Goal: Task Accomplishment & Management: Use online tool/utility

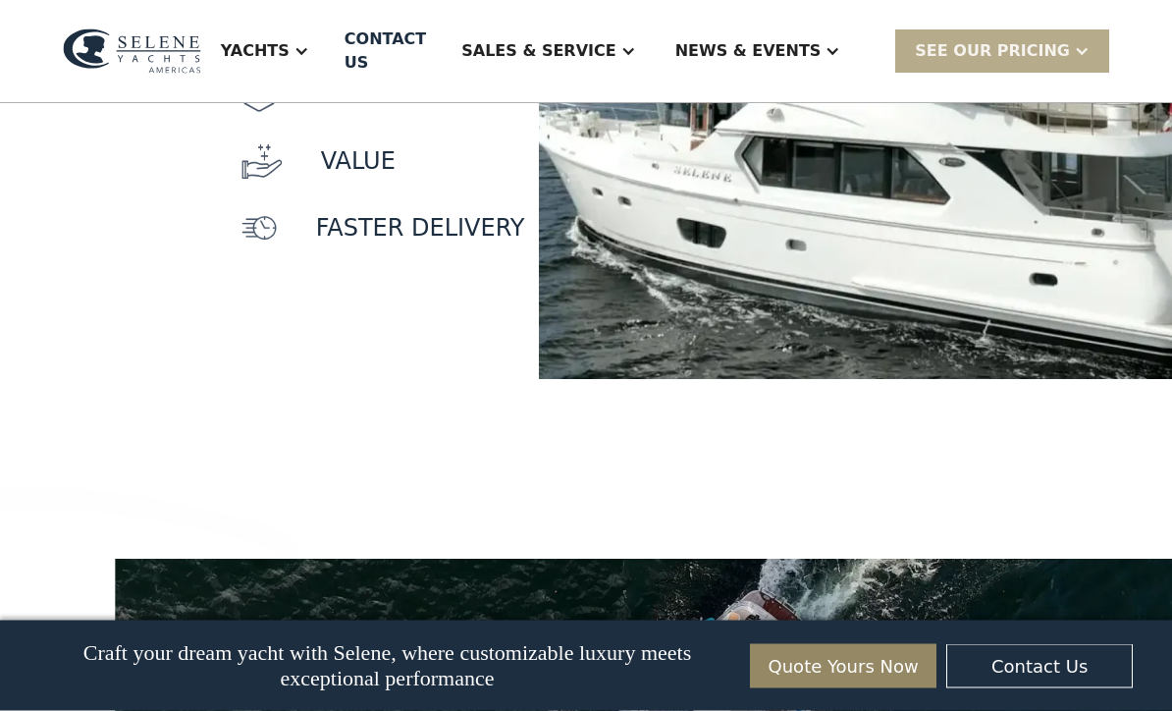
scroll to position [2006, 0]
click at [356, 45] on p "quality" at bounding box center [366, 27] width 101 height 35
click at [355, 174] on div "quality Comfort value faster delivery" at bounding box center [384, 127] width 284 height 251
click at [386, 112] on p "Comfort" at bounding box center [374, 94] width 117 height 35
click at [403, 179] on div "value" at bounding box center [384, 160] width 284 height 35
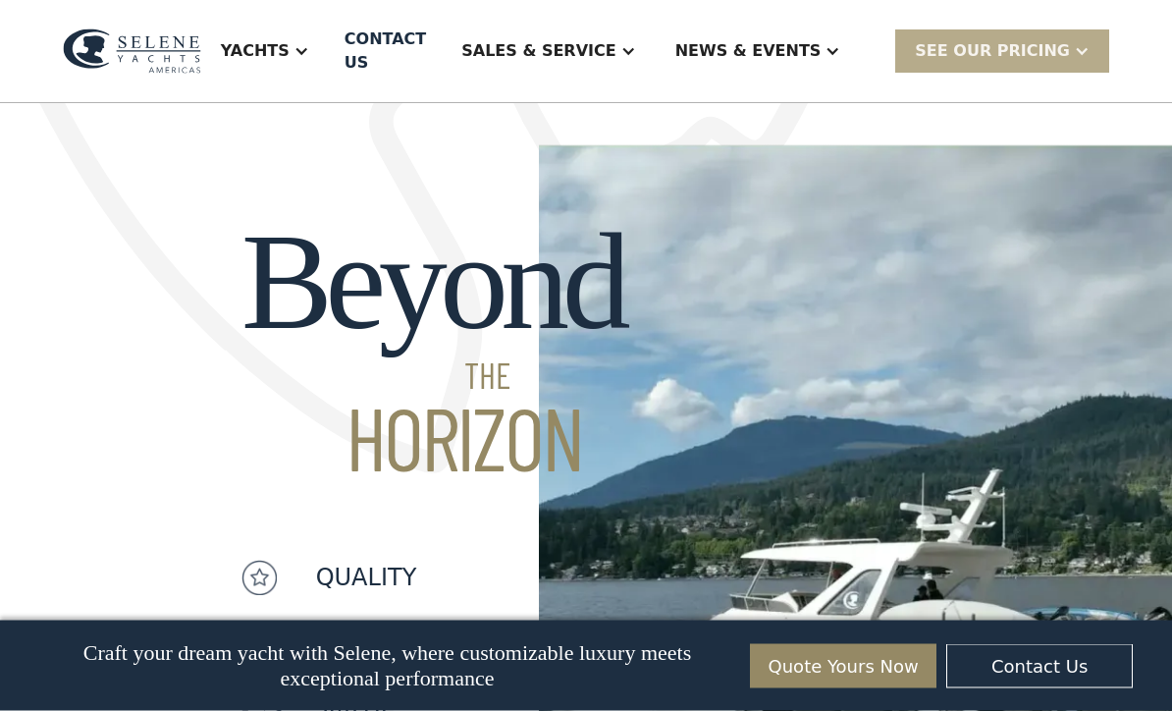
scroll to position [1456, 0]
click at [999, 49] on div "SEE Our Pricing" at bounding box center [992, 51] width 155 height 24
click at [1024, 97] on link "Get a PASSCODE" at bounding box center [1027, 94] width 264 height 43
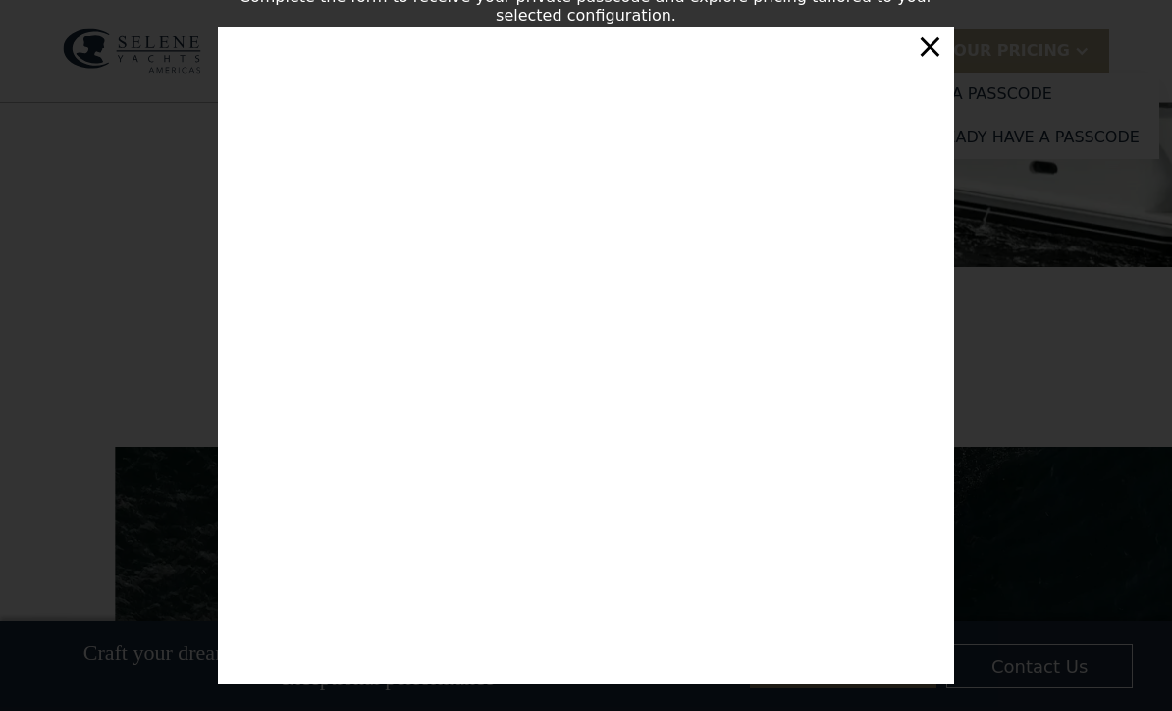
scroll to position [2117, 0]
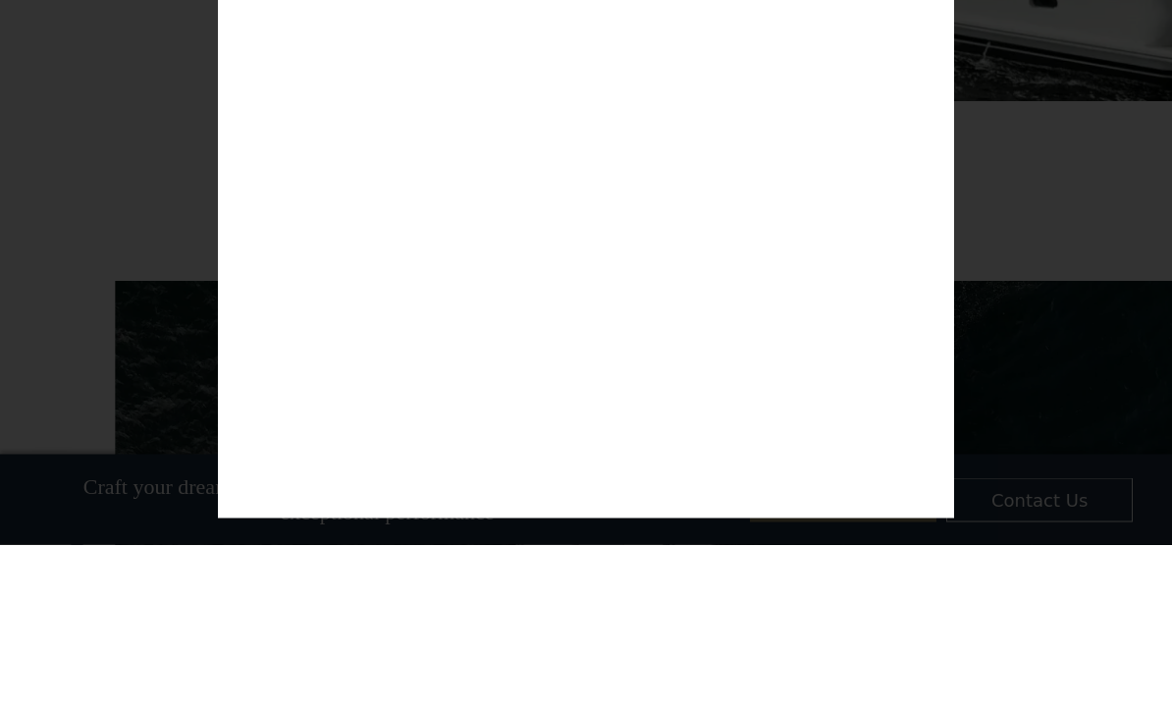
click at [1027, 204] on div "Customize Your Selene Yacht & Access Personalized Pricing Complete the form to …" at bounding box center [586, 355] width 1172 height 711
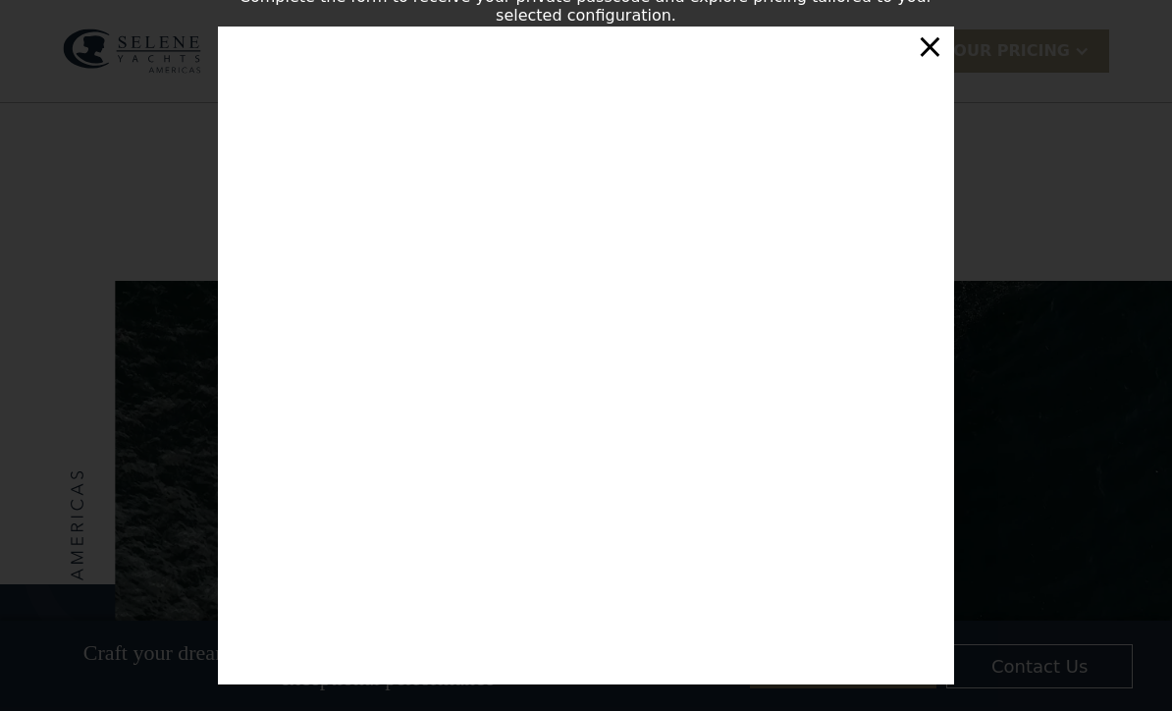
scroll to position [2283, 0]
click at [1056, 147] on div "Customize Your Selene Yacht & Access Personalized Pricing Complete the form to …" at bounding box center [586, 355] width 1172 height 711
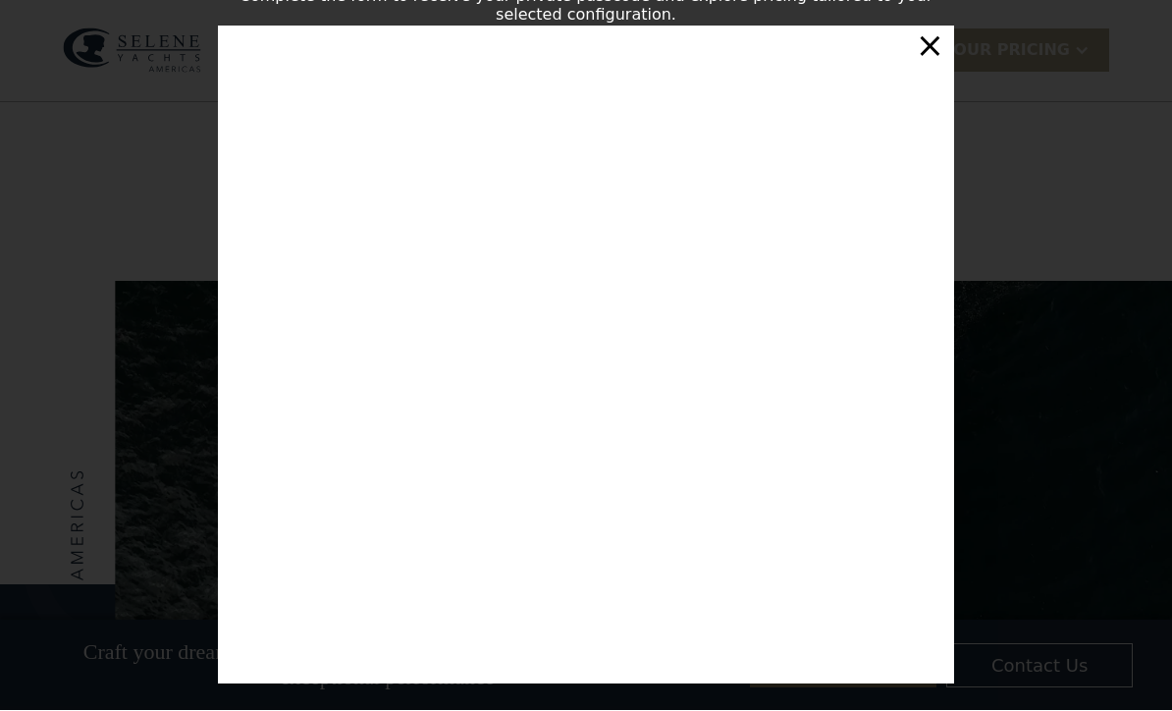
scroll to position [0, 0]
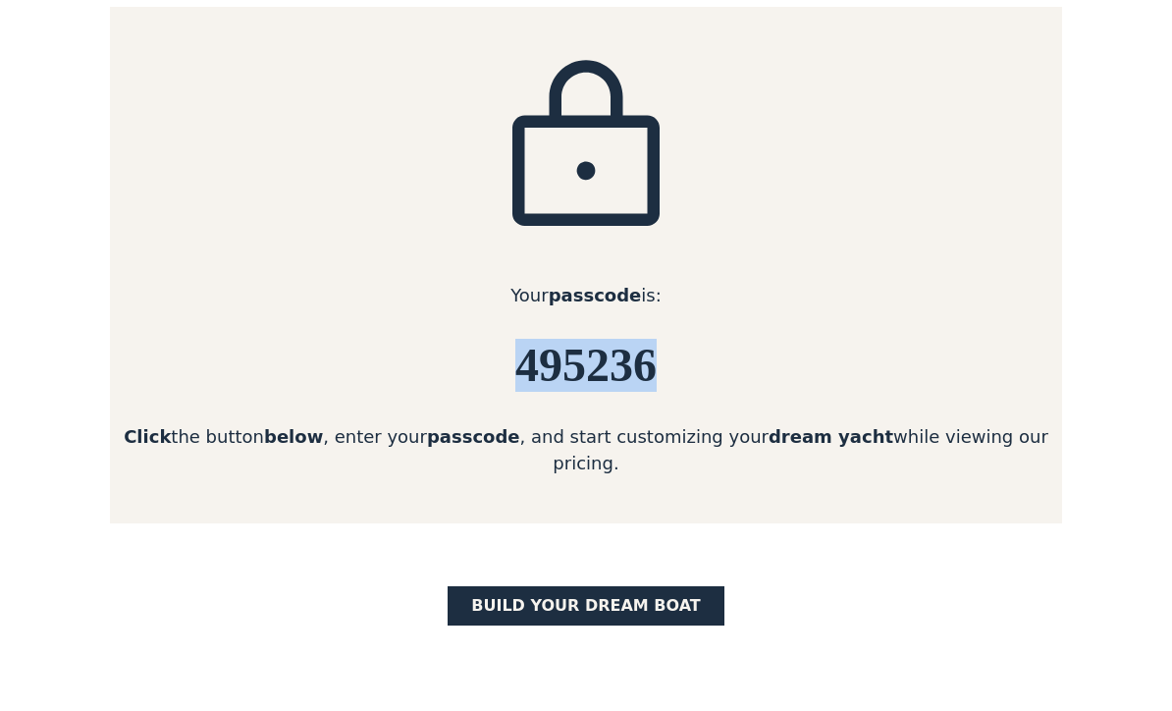
scroll to position [284, 0]
click at [604, 586] on link "BUILD yOUR dream boat" at bounding box center [586, 605] width 277 height 39
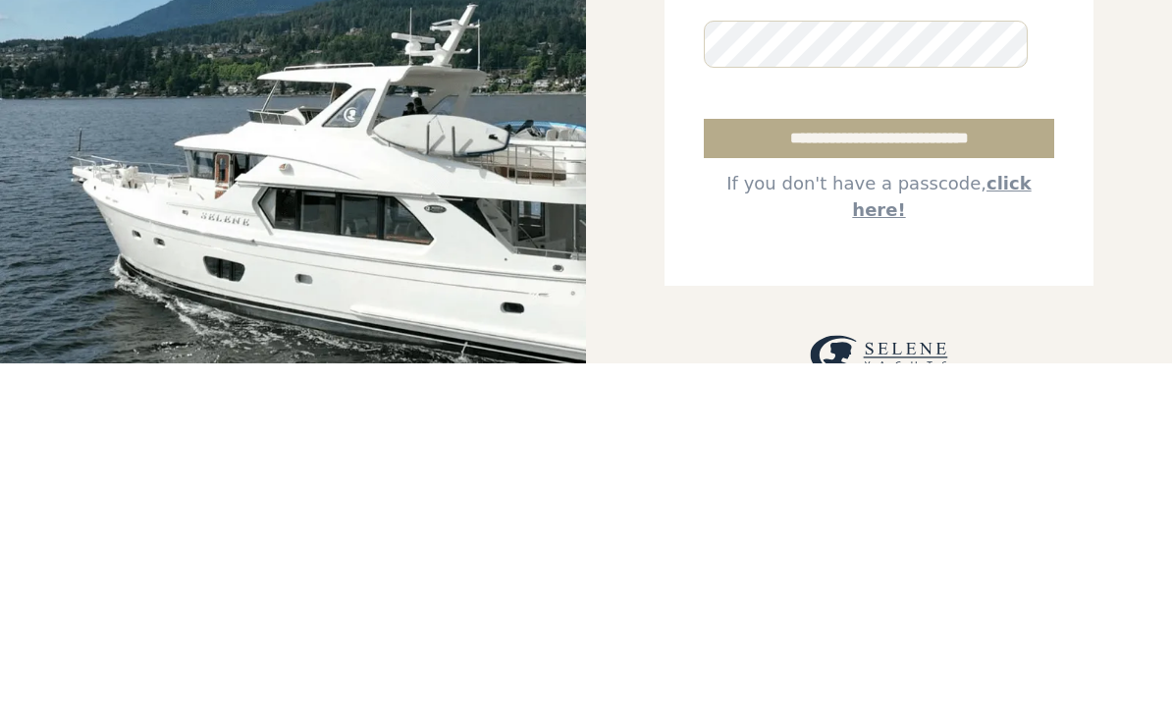
click at [876, 466] on input "**********" at bounding box center [879, 485] width 351 height 39
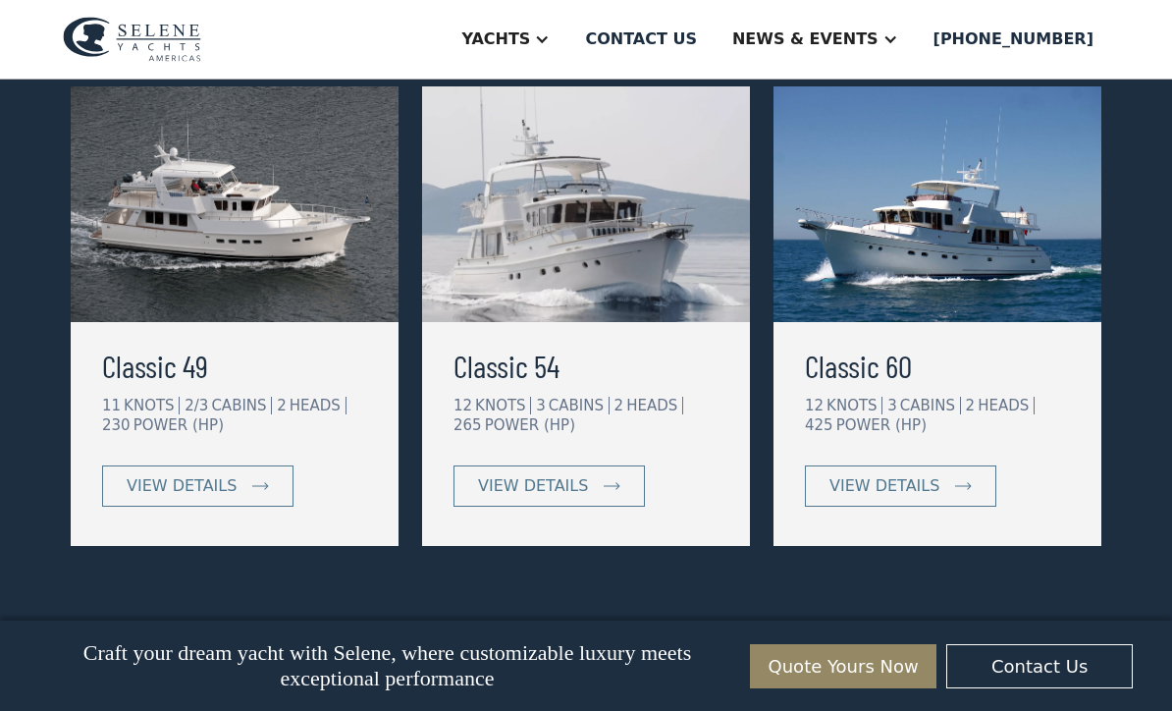
click at [559, 490] on div "view details" at bounding box center [533, 486] width 110 height 24
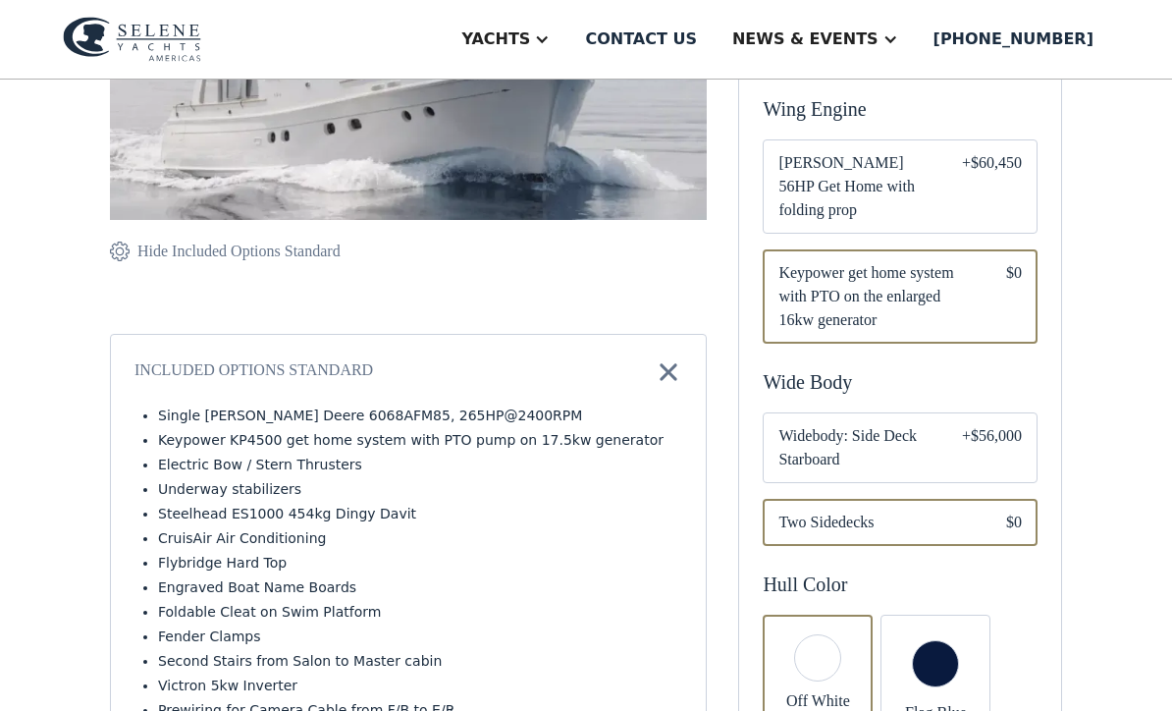
scroll to position [487, 0]
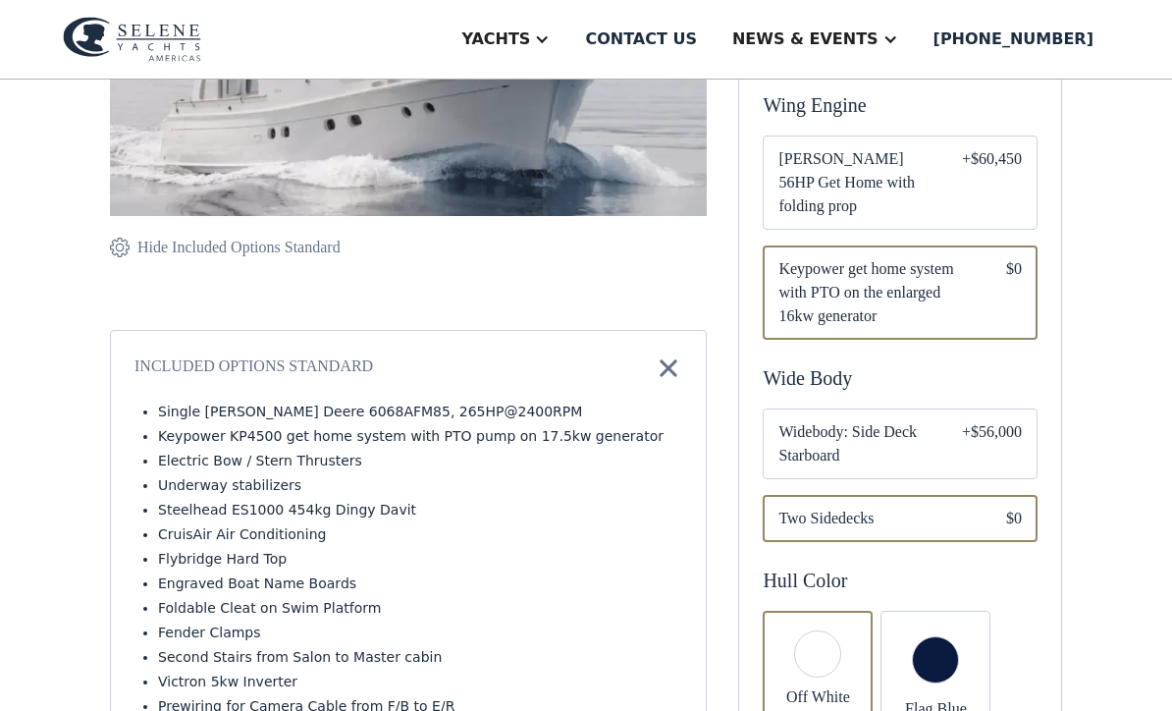
click at [859, 444] on span "Widebody: Side Deck Starboard" at bounding box center [855, 443] width 152 height 47
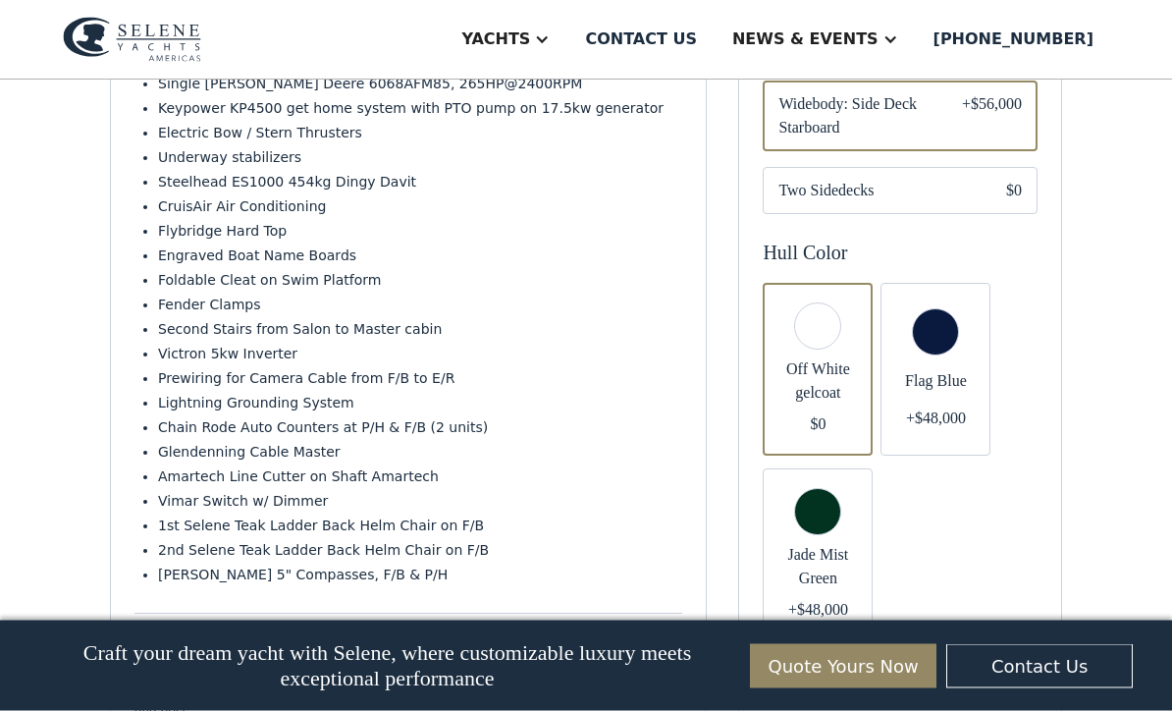
scroll to position [815, 0]
click at [825, 345] on div "Email Form" at bounding box center [818, 369] width 110 height 173
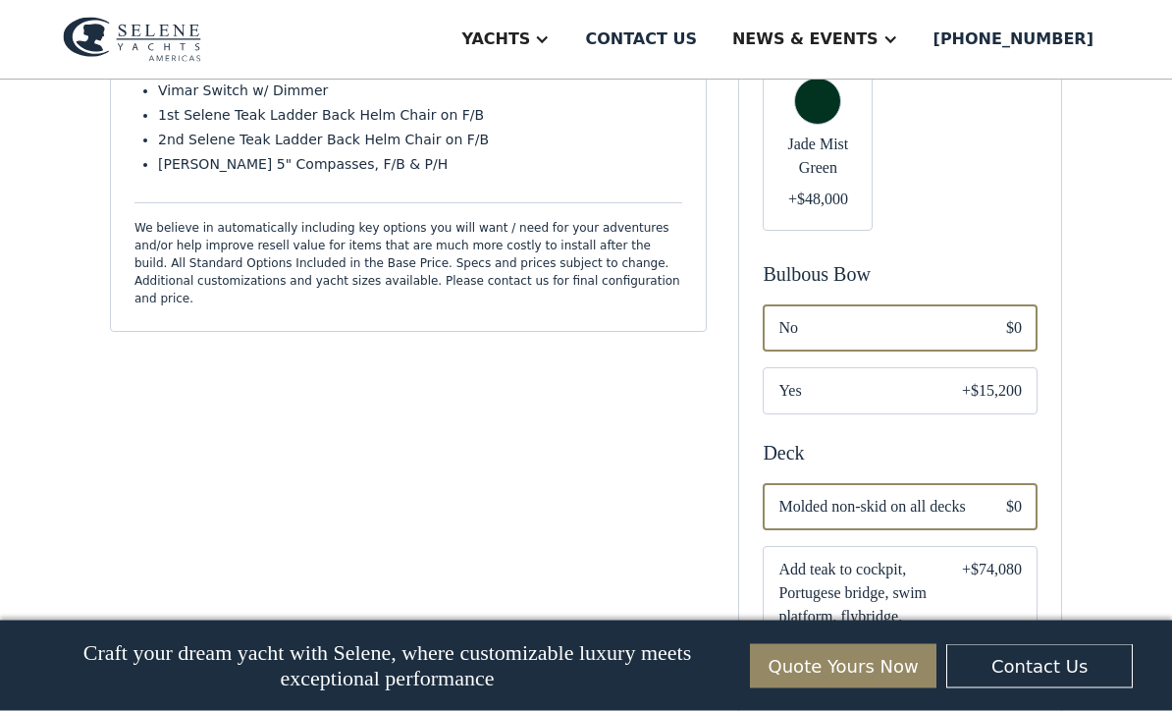
scroll to position [1225, 0]
click at [827, 395] on span "Yes" at bounding box center [855, 391] width 152 height 24
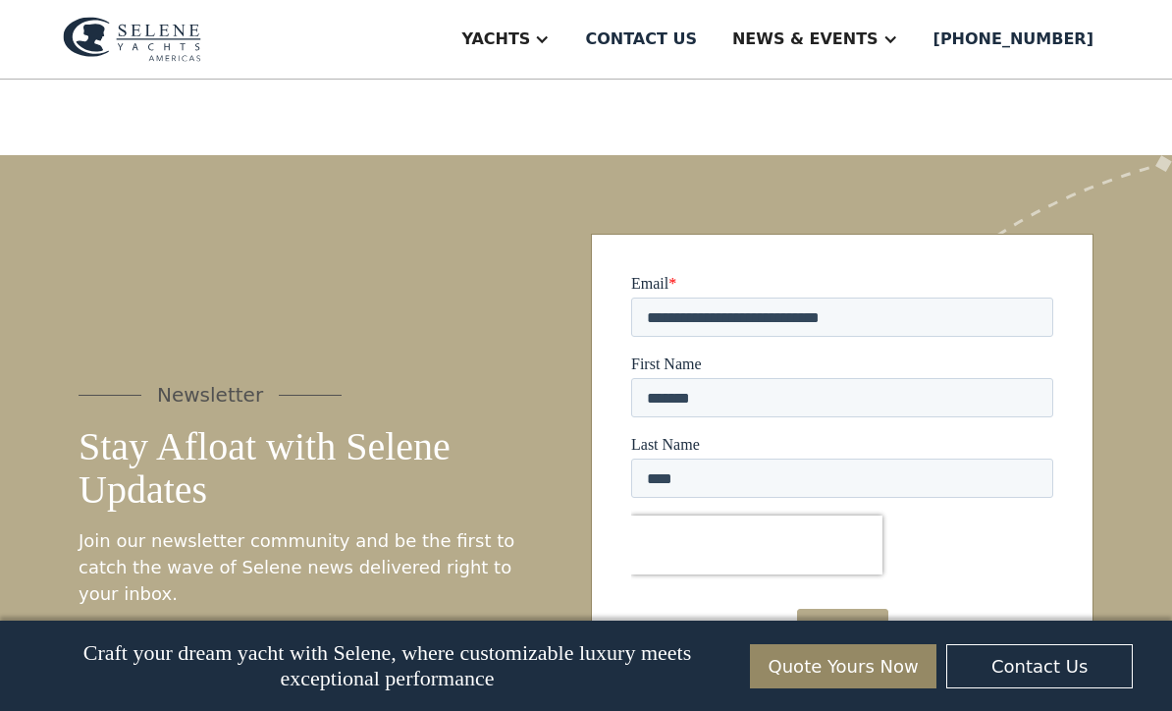
scroll to position [2571, 0]
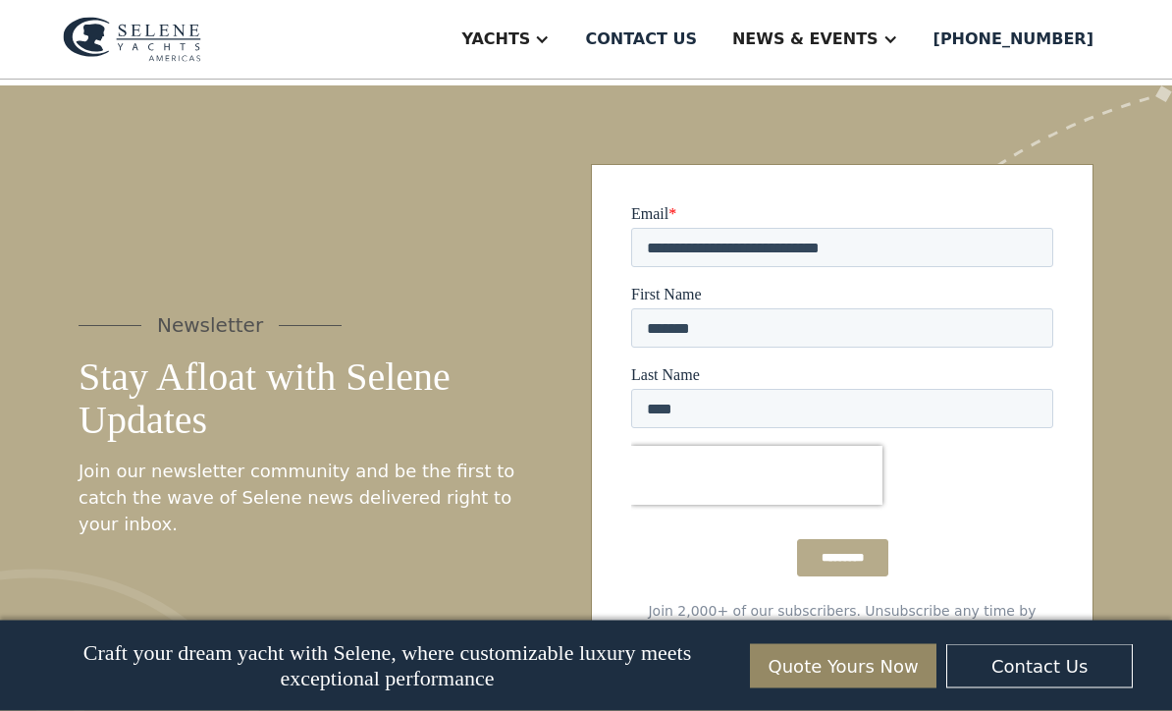
click at [873, 550] on input "*********" at bounding box center [842, 557] width 91 height 37
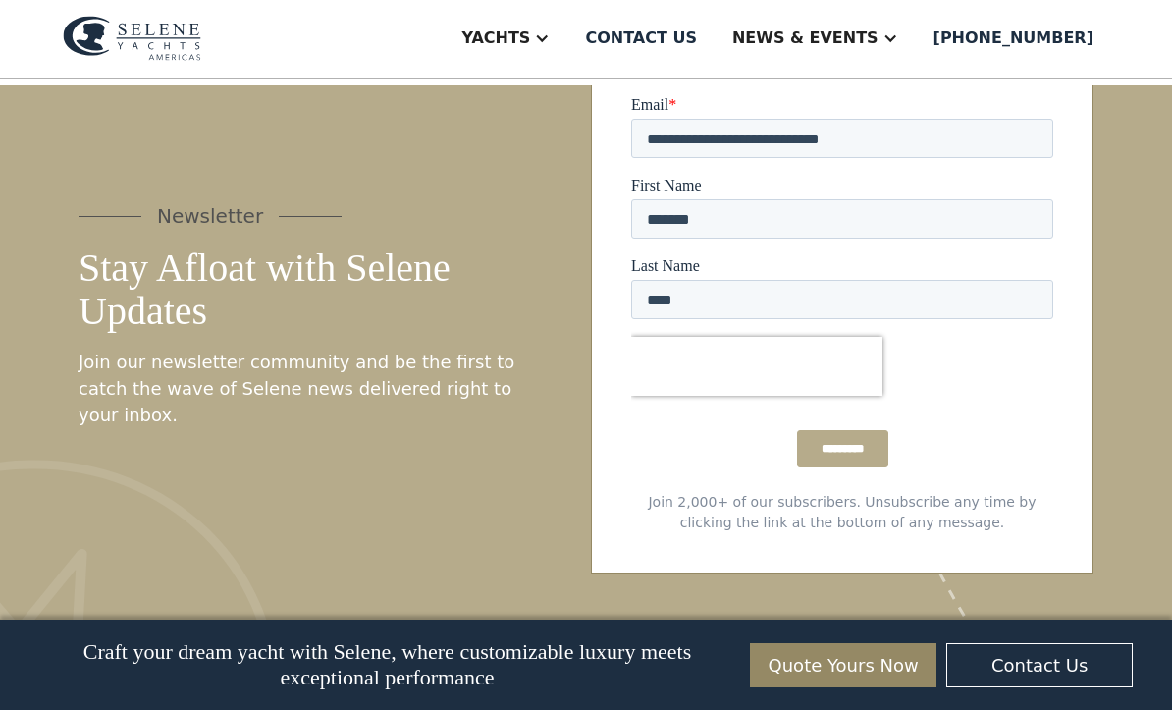
scroll to position [2252, 0]
